Goal: Transaction & Acquisition: Purchase product/service

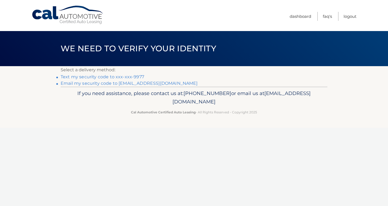
click at [132, 83] on link "Email my security code to i******@wesleyan.edu" at bounding box center [129, 83] width 137 height 5
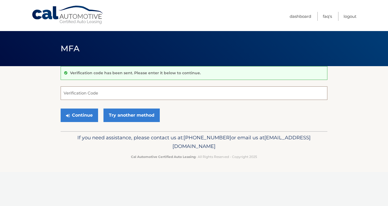
click at [141, 94] on input "Verification Code" at bounding box center [194, 92] width 267 height 13
paste input "568357"
type input "568357"
click at [183, 118] on div "Continue Try another method" at bounding box center [194, 115] width 267 height 18
click at [77, 116] on button "Continue" at bounding box center [79, 114] width 37 height 13
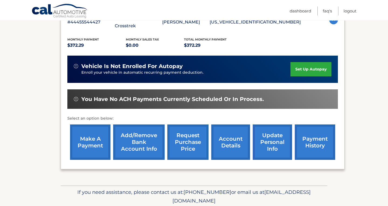
scroll to position [106, 0]
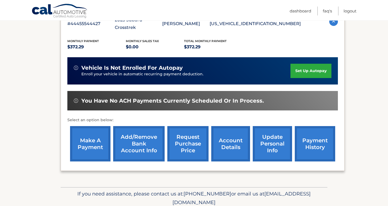
click at [89, 136] on link "make a payment" at bounding box center [90, 143] width 40 height 35
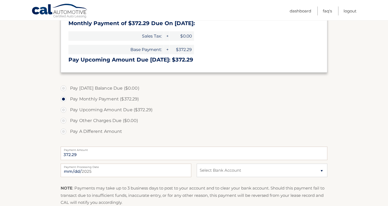
scroll to position [104, 0]
click at [64, 108] on label "Pay Upcoming Amount Due ($372.29)" at bounding box center [194, 109] width 267 height 11
click at [64, 108] on input "Pay Upcoming Amount Due ($372.29)" at bounding box center [65, 108] width 5 height 9
radio input "true"
select select "NDc0NWQ2NmYtZTEwYy00MTE3LTlhNDktNGI4ZTc0ZGQ0ODMy"
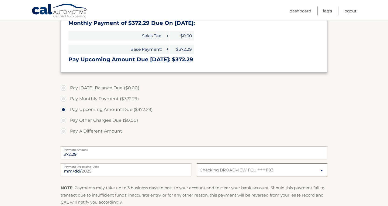
click option "Checking BROADVIEW FCU *****1183" at bounding box center [0, 0] width 0 height 0
click at [315, 99] on label "Pay Monthly Payment ($372.29)" at bounding box center [194, 98] width 267 height 11
click at [68, 99] on input "Pay Monthly Payment ($372.29)" at bounding box center [65, 97] width 5 height 9
radio input "true"
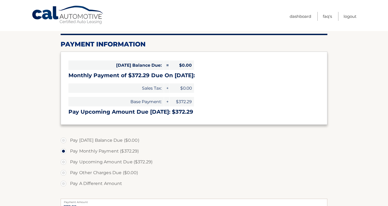
scroll to position [0, 0]
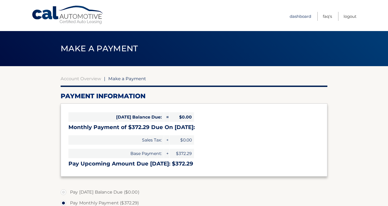
click at [298, 12] on link "Dashboard" at bounding box center [301, 16] width 22 height 9
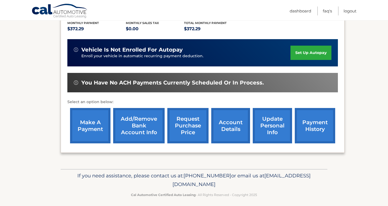
scroll to position [134, 0]
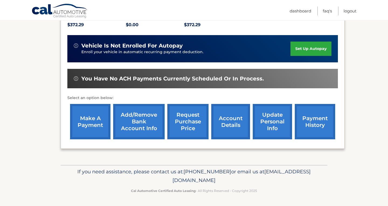
click at [299, 119] on link "payment history" at bounding box center [315, 121] width 40 height 35
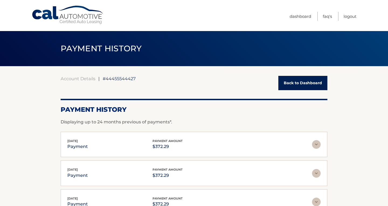
click at [309, 85] on link "Back to Dashboard" at bounding box center [302, 83] width 49 height 14
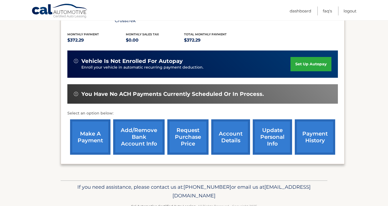
scroll to position [119, 0]
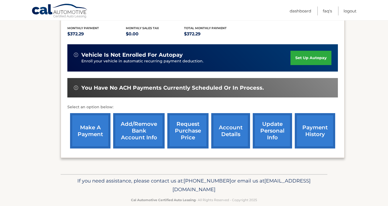
click at [93, 122] on link "make a payment" at bounding box center [90, 130] width 40 height 35
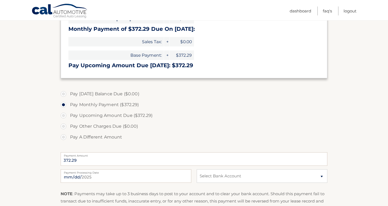
scroll to position [100, 0]
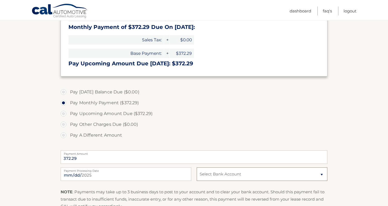
select select "NDc0NWQ2NmYtZTEwYy00MTE3LTlhNDktNGI4ZTc0ZGQ0ODMy"
click option "Checking BROADVIEW FCU *****1183" at bounding box center [0, 0] width 0 height 0
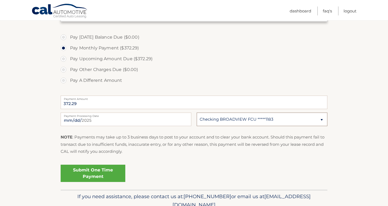
scroll to position [179, 0]
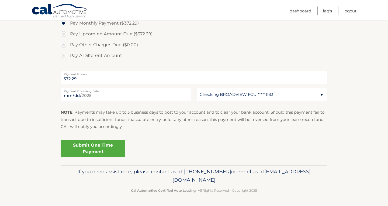
click at [105, 150] on link "Submit One Time Payment" at bounding box center [93, 148] width 65 height 17
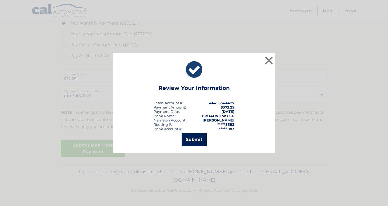
click at [192, 138] on button "Submit" at bounding box center [194, 139] width 25 height 13
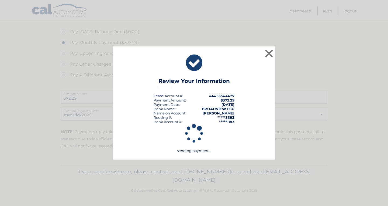
scroll to position [160, 0]
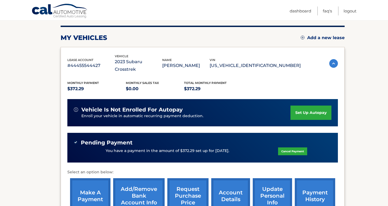
scroll to position [93, 0]
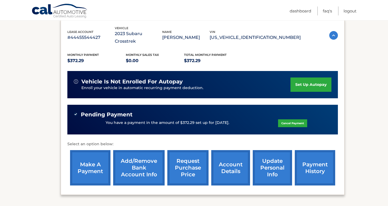
click at [298, 162] on link "payment history" at bounding box center [315, 167] width 40 height 35
